Goal: Browse casually: Explore the website without a specific task or goal

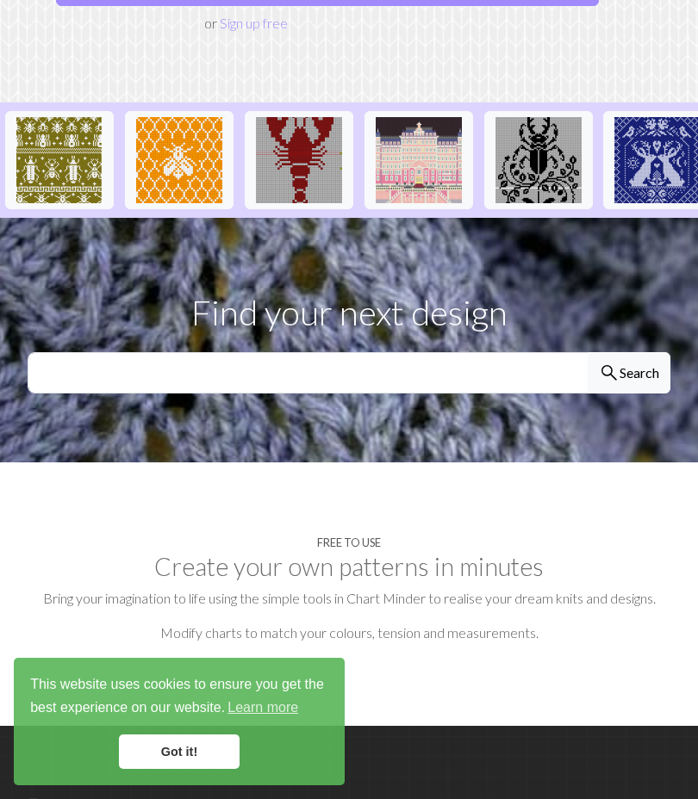
scroll to position [345, 0]
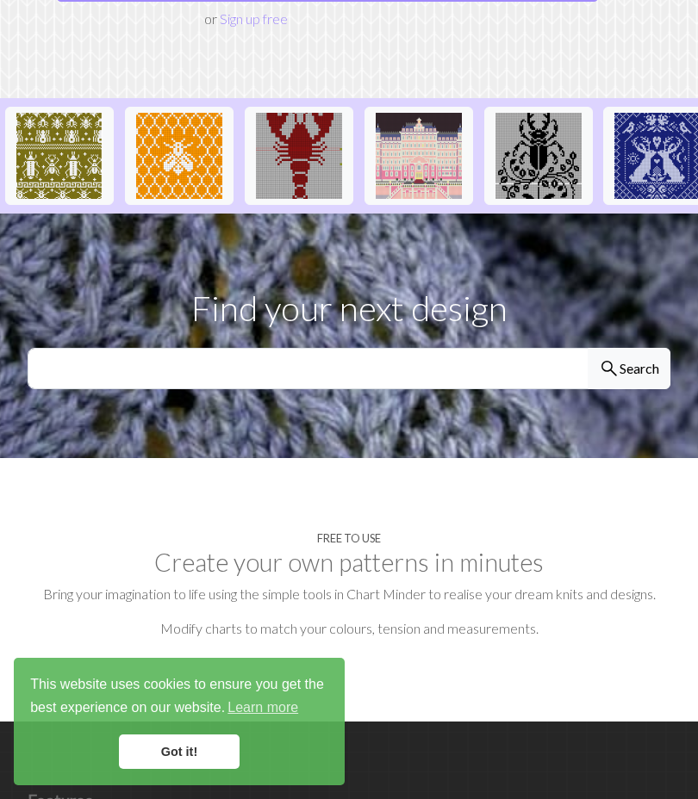
click at [193, 753] on link "Got it!" at bounding box center [179, 752] width 121 height 34
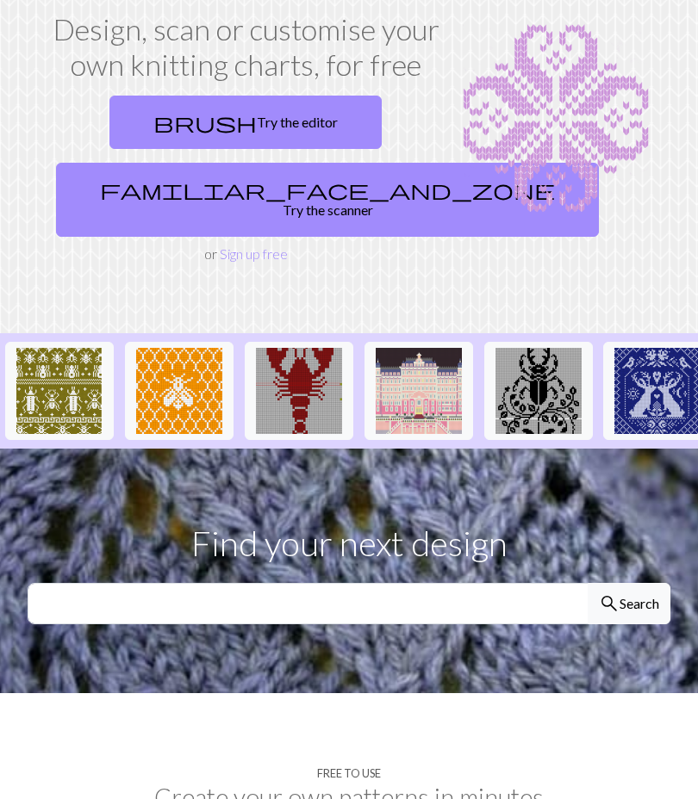
scroll to position [0, 0]
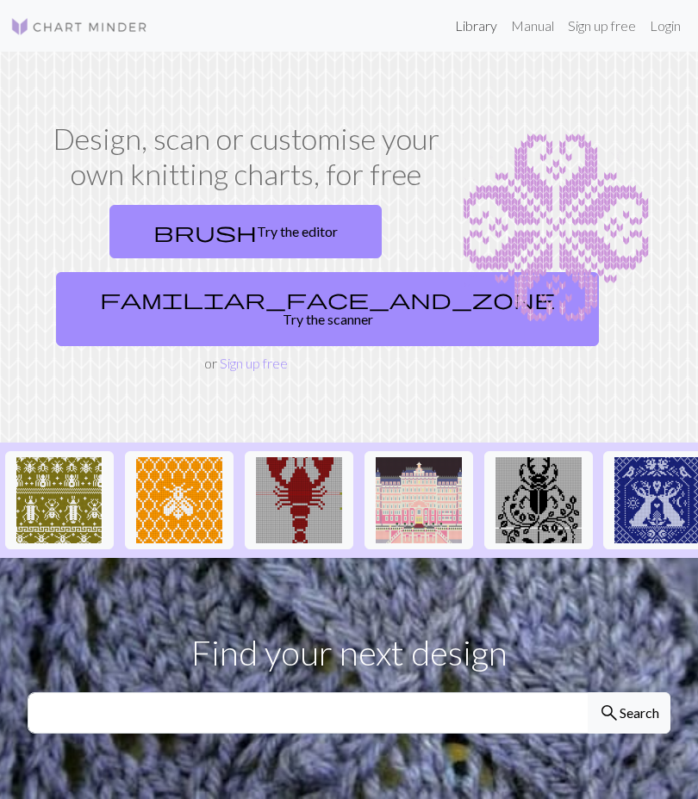
click at [482, 32] on link "Library" at bounding box center [476, 26] width 56 height 34
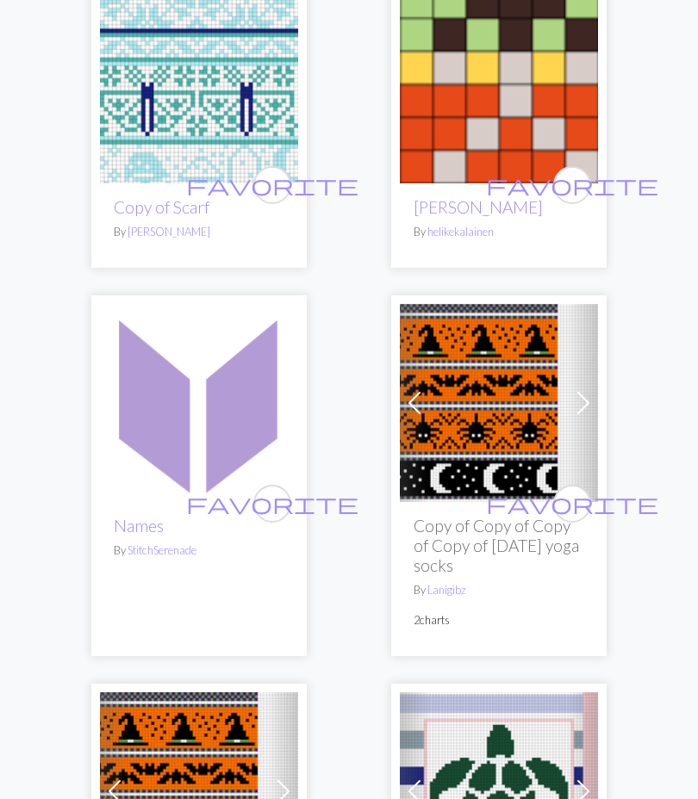
scroll to position [4048, 0]
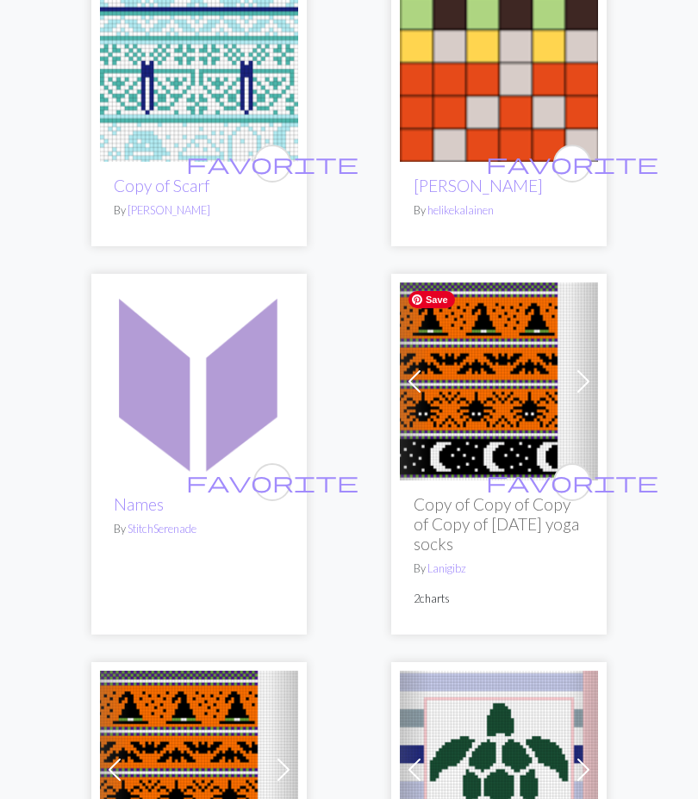
click at [500, 394] on img at bounding box center [499, 382] width 198 height 198
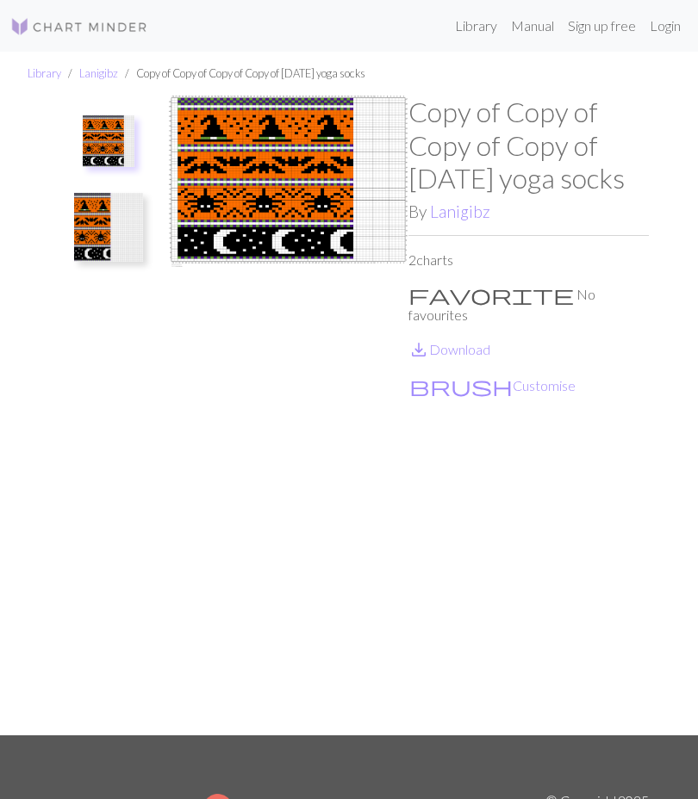
click at [106, 227] on img at bounding box center [108, 227] width 69 height 69
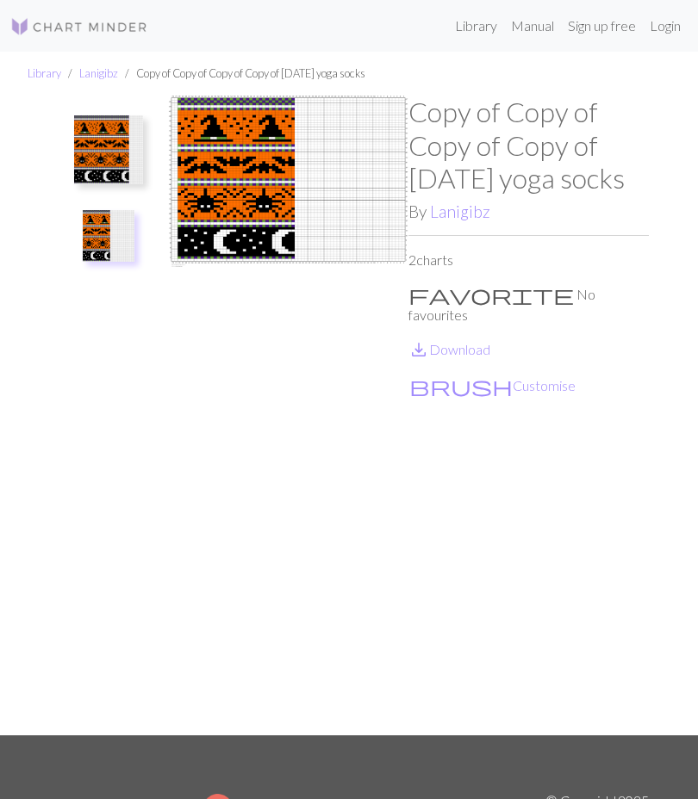
click at [274, 202] on img at bounding box center [288, 415] width 240 height 639
click at [96, 158] on img at bounding box center [108, 149] width 69 height 69
